Goal: Task Accomplishment & Management: Use online tool/utility

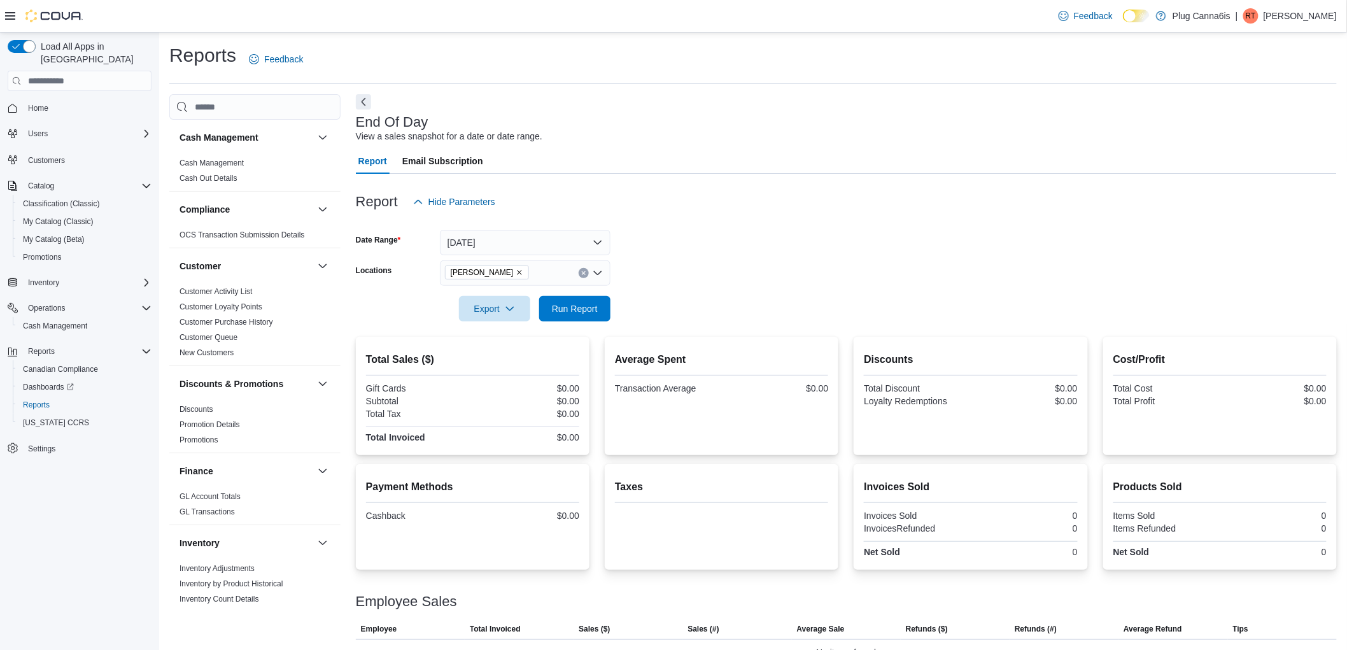
scroll to position [495, 0]
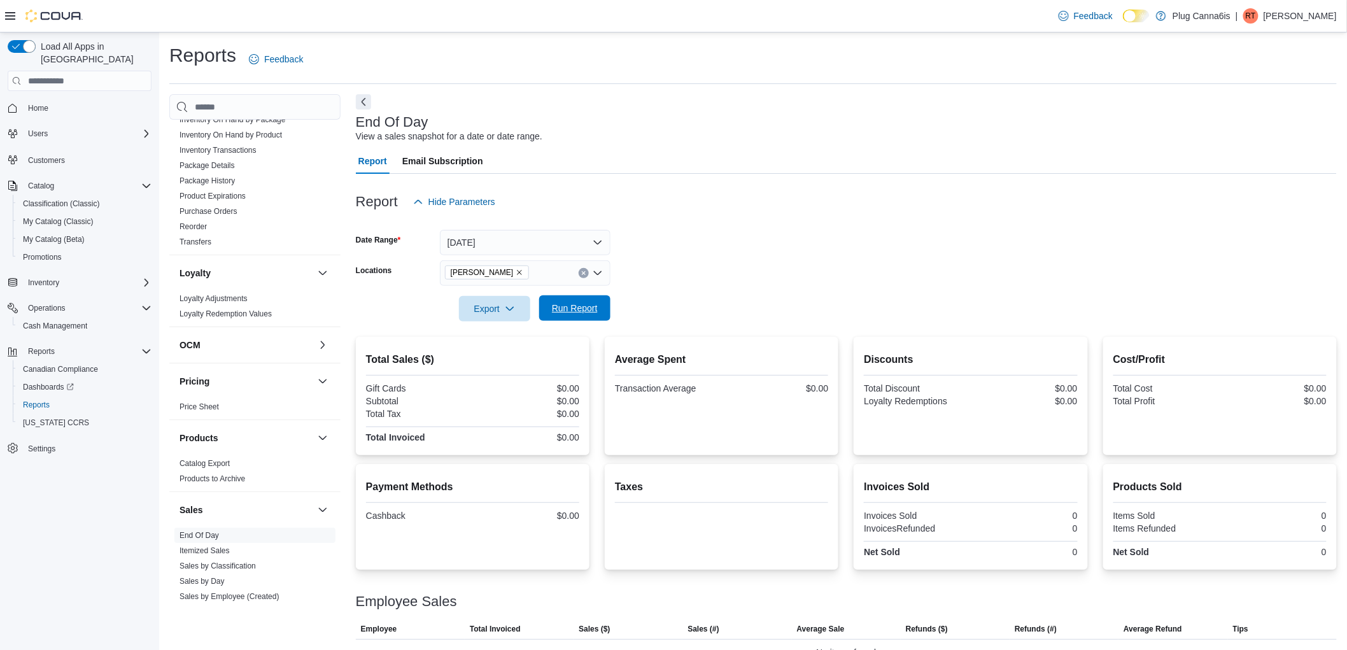
click at [586, 307] on span "Run Report" at bounding box center [575, 308] width 46 height 13
